Goal: Task Accomplishment & Management: Manage account settings

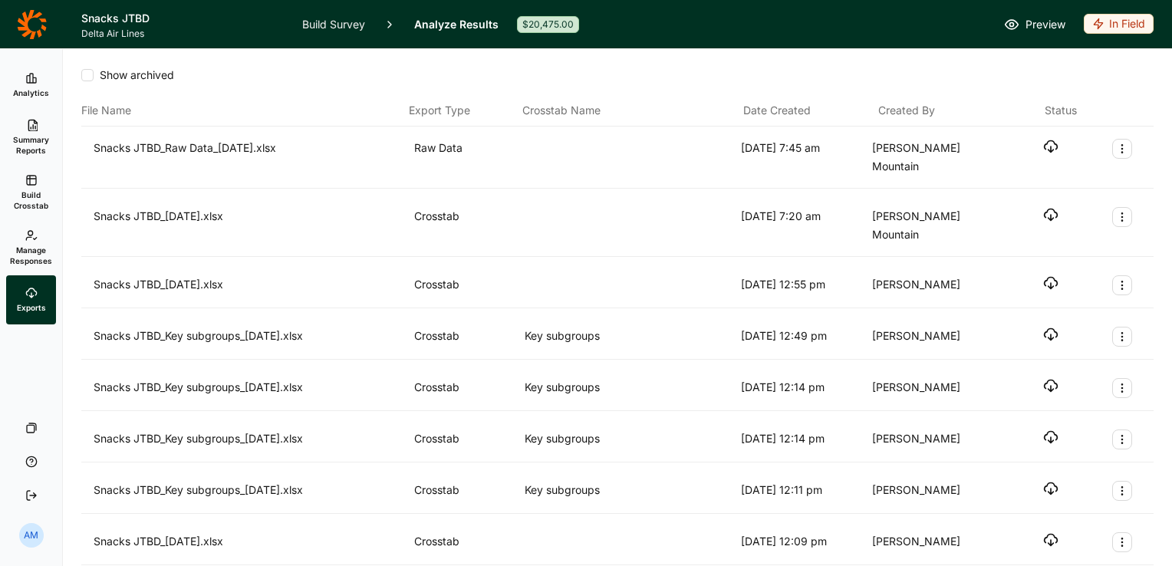
click at [36, 242] on link "Manage Responses" at bounding box center [31, 247] width 50 height 55
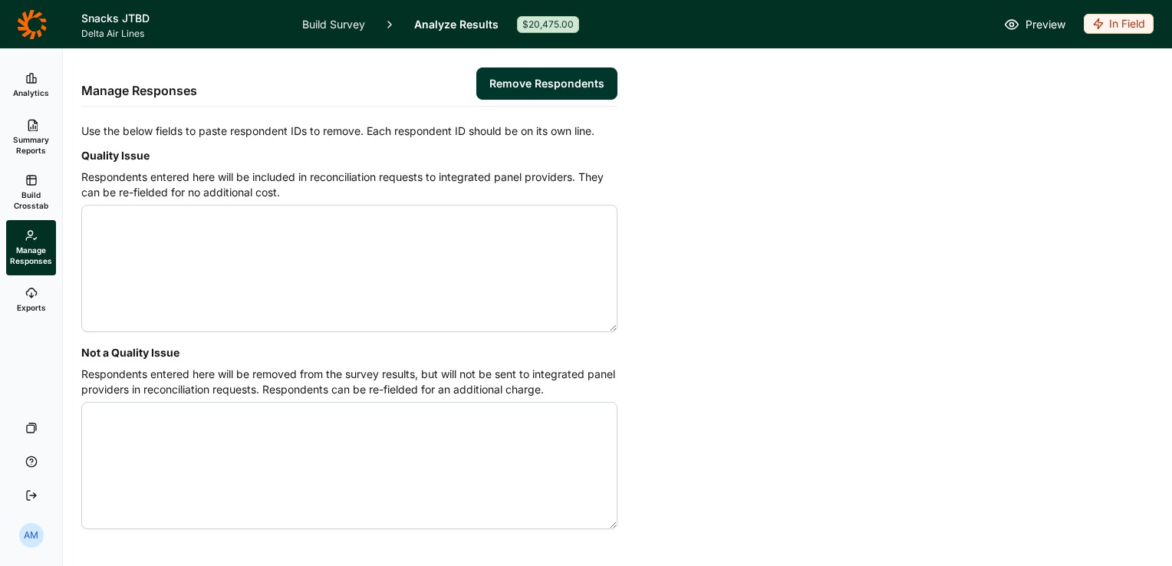
click at [168, 205] on textarea "Quality Issue" at bounding box center [349, 268] width 536 height 127
paste textarea "4572701 4572818 4573137 4574532 4574562 4574649 4574693 4574747 4574913 4574995…"
paste textarea "4572729 4572922"
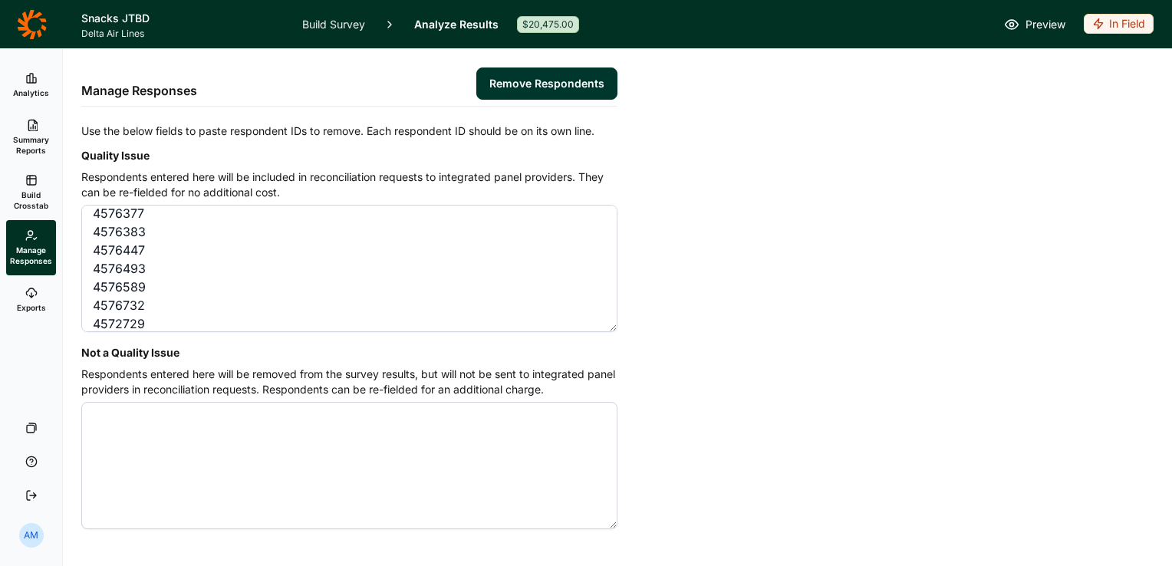
scroll to position [1656, 0]
type textarea "4574518 4574533 4574607 4574635 4574760 4574773 4574830 4574864 4574873 4574941…"
click at [534, 76] on button "Remove Respondents" at bounding box center [546, 83] width 141 height 32
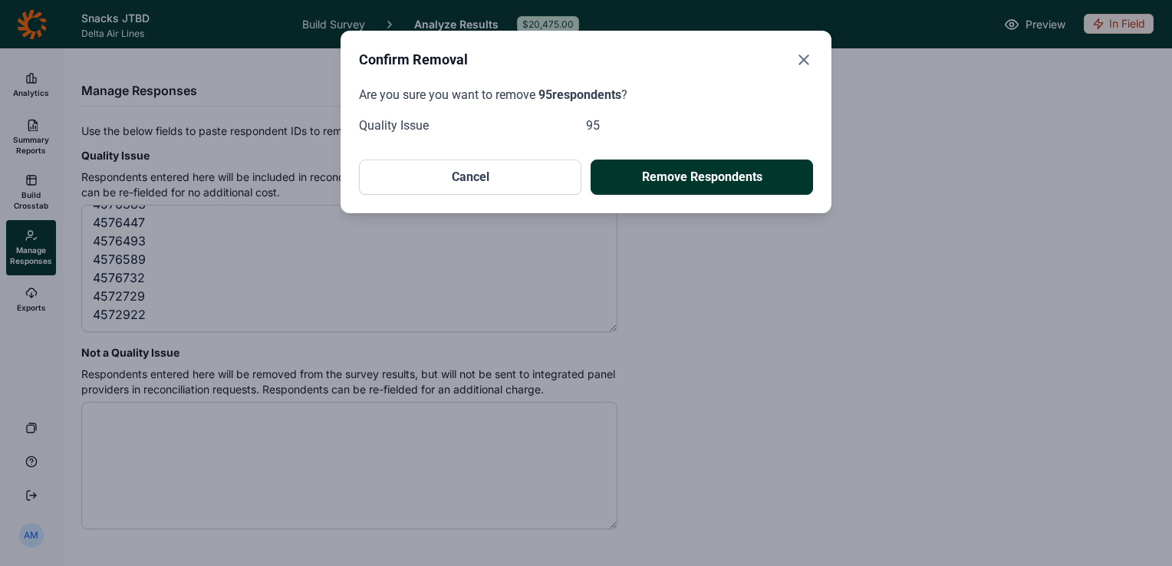
click at [692, 177] on button "Remove Respondents" at bounding box center [701, 176] width 222 height 35
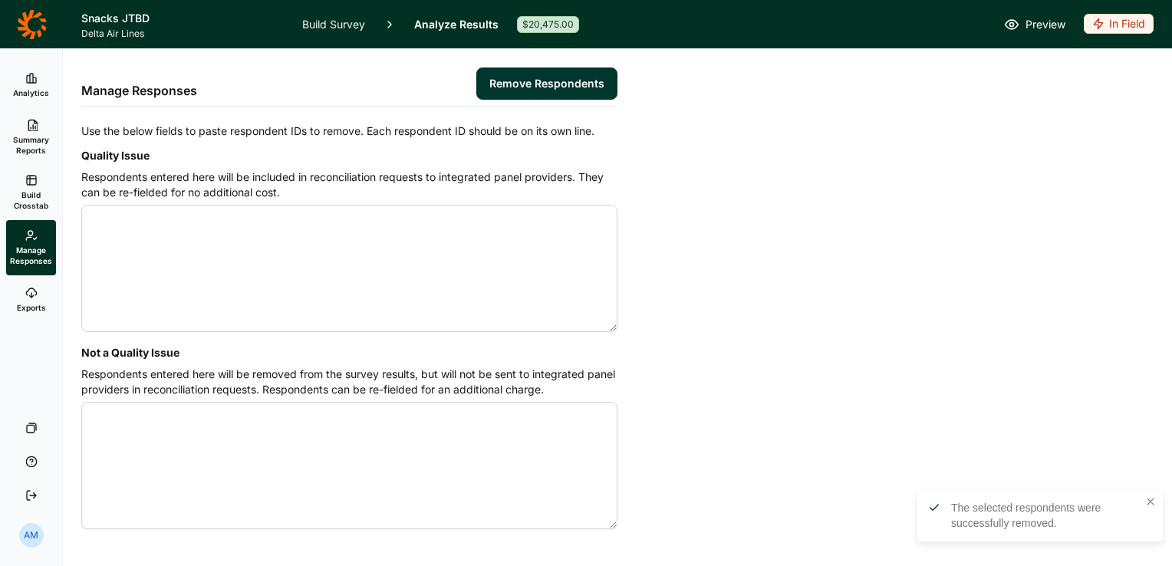
scroll to position [0, 0]
click at [30, 81] on use at bounding box center [31, 78] width 9 height 9
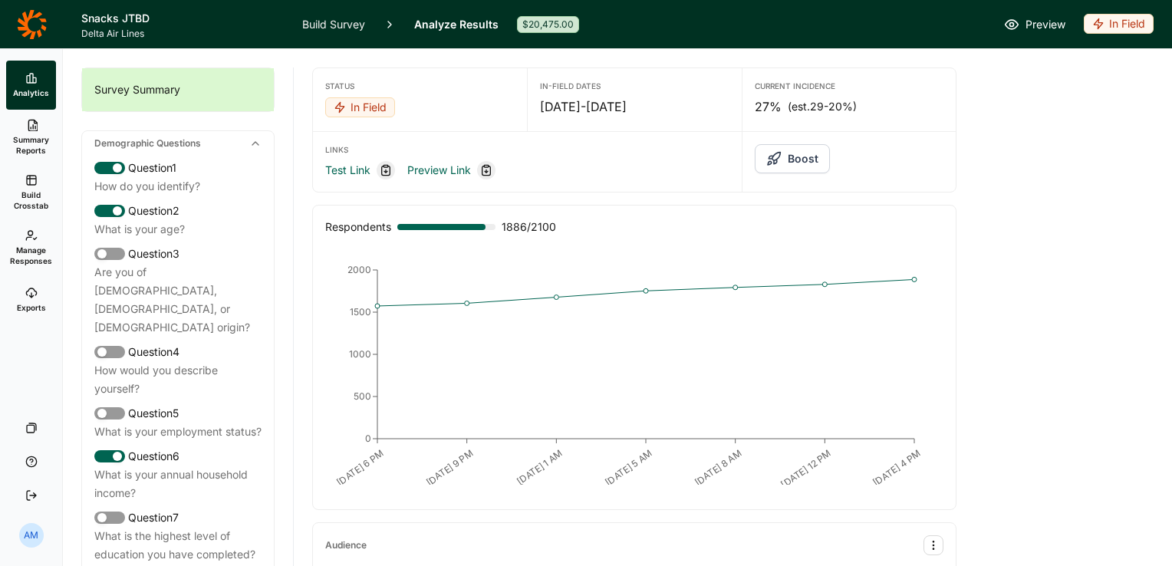
click at [28, 179] on icon at bounding box center [31, 180] width 12 height 12
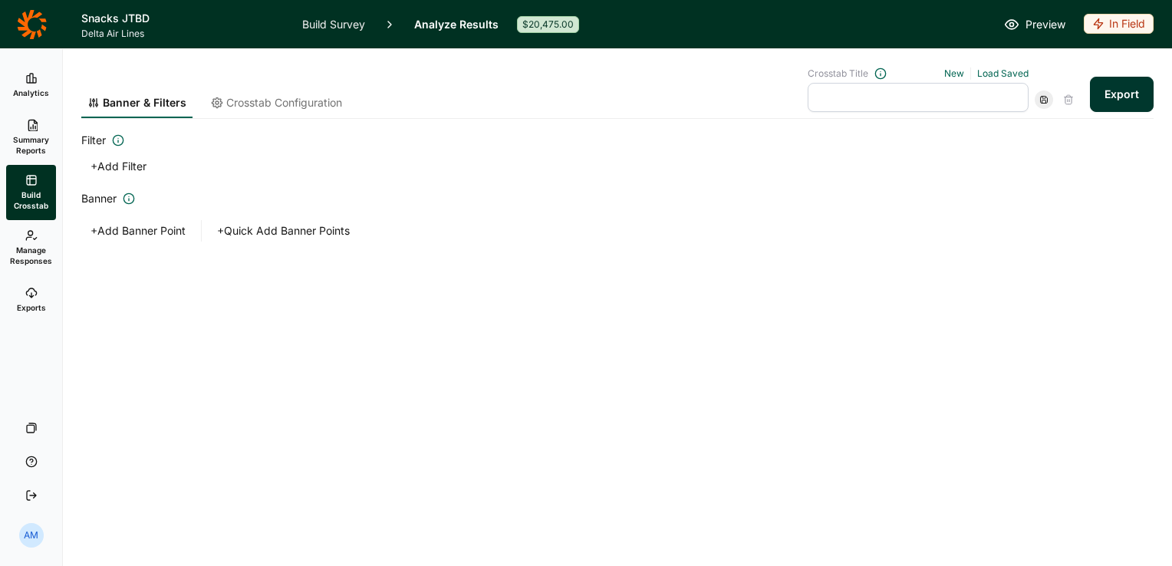
click at [1129, 90] on button "Export" at bounding box center [1122, 94] width 64 height 35
click at [1055, 520] on link "download your file here" at bounding box center [1031, 523] width 120 height 12
click at [327, 23] on link "Build Survey" at bounding box center [333, 24] width 63 height 48
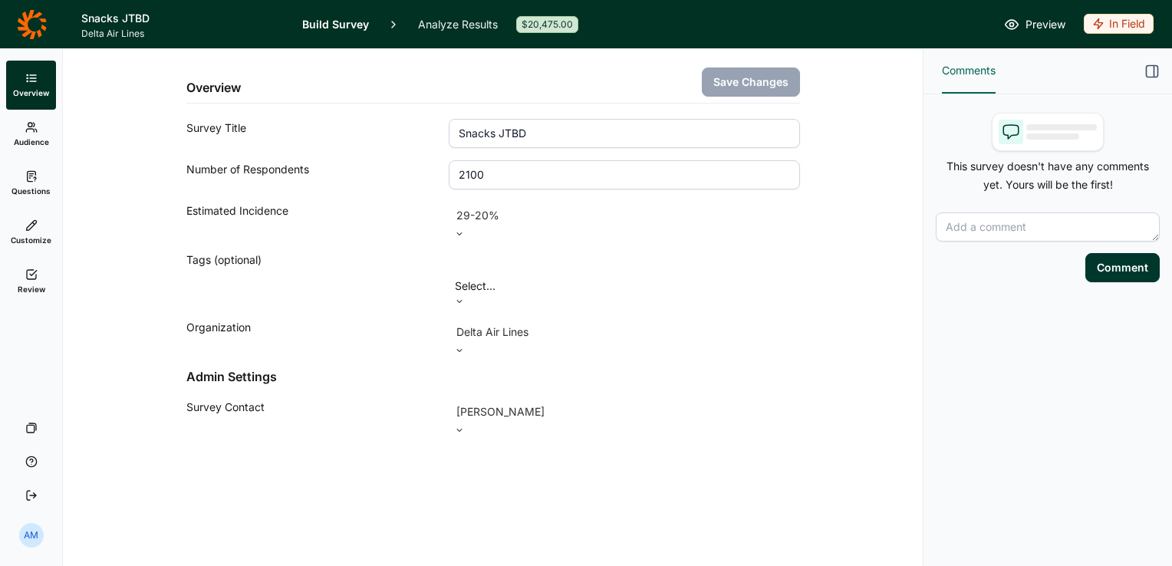
click at [448, 17] on link "Analyze Results" at bounding box center [458, 24] width 80 height 48
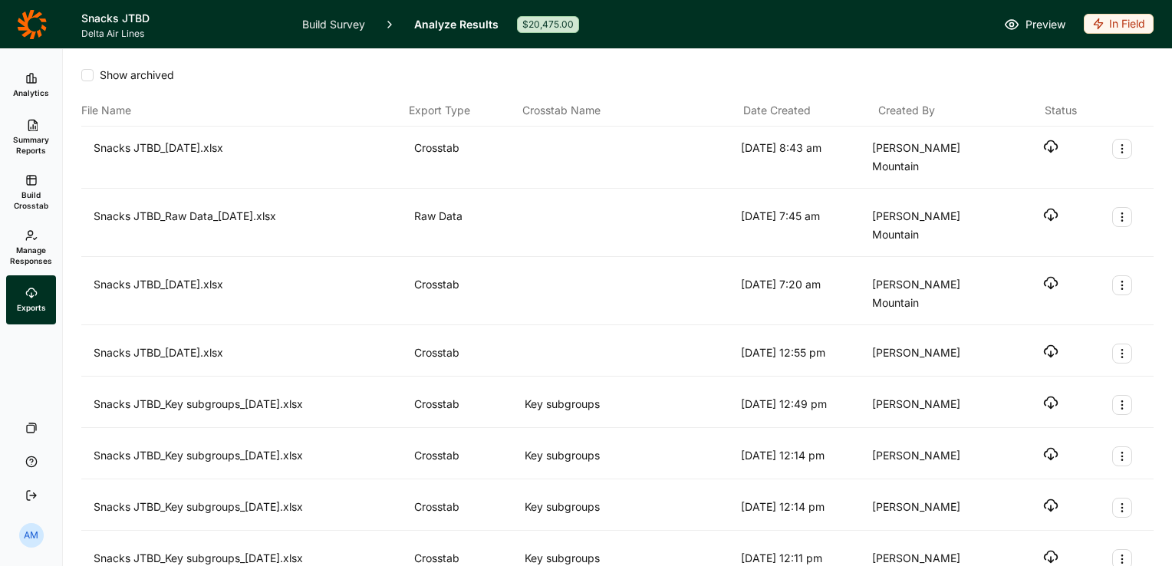
click at [1043, 146] on icon "button" at bounding box center [1050, 146] width 15 height 15
